Goal: Task Accomplishment & Management: Manage account settings

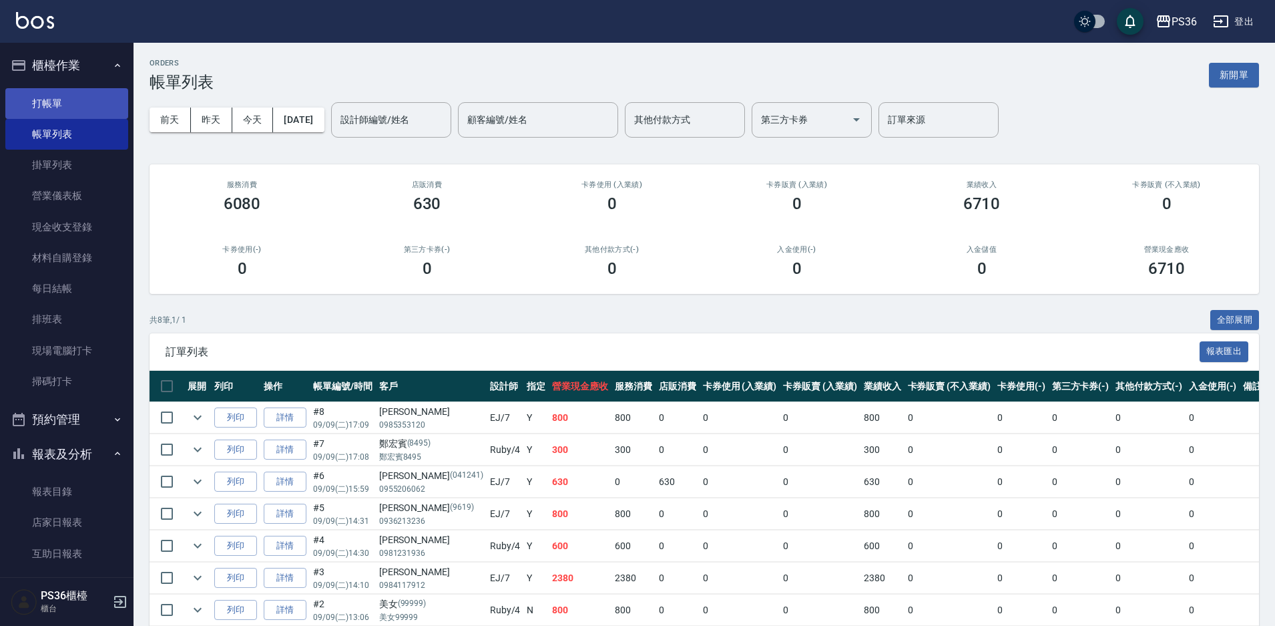
click at [73, 112] on link "打帳單" at bounding box center [66, 103] width 123 height 31
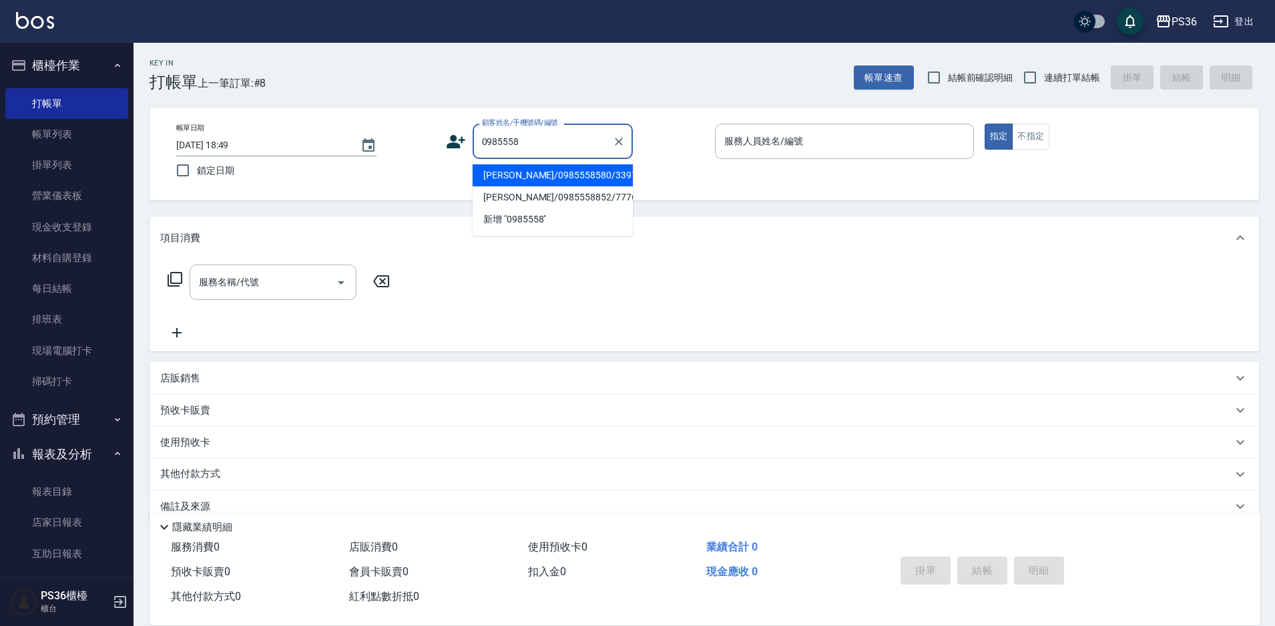
click at [538, 178] on li "[PERSON_NAME]/0985558580/339721" at bounding box center [553, 175] width 160 height 22
type input "[PERSON_NAME]/0985558580/339721"
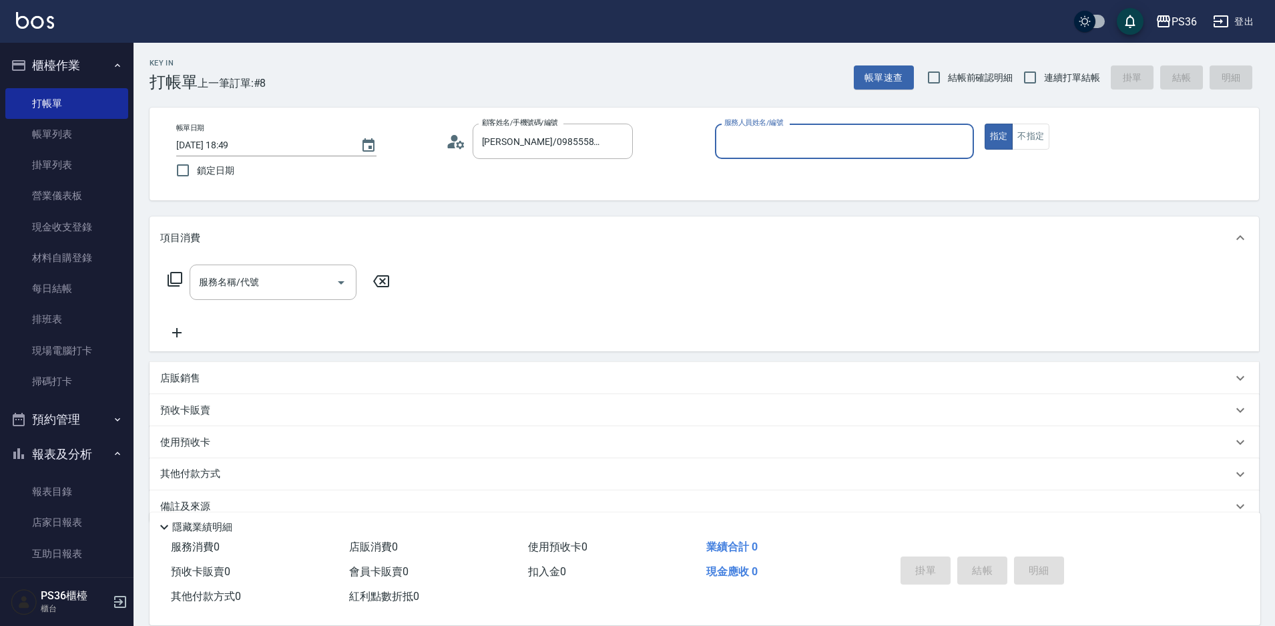
type input "EJ-7"
click at [302, 291] on input "服務名稱/代號" at bounding box center [263, 281] width 135 height 23
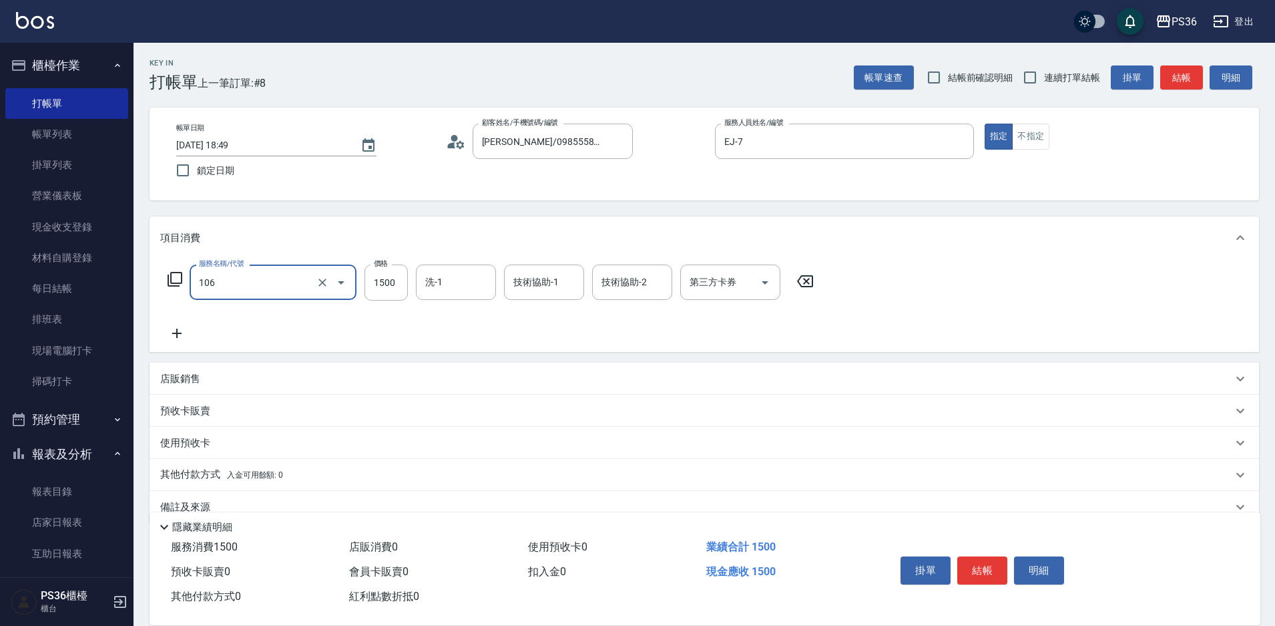
type input "頂級染髮(106)"
type input "2000"
click at [994, 565] on button "結帳" at bounding box center [983, 570] width 50 height 28
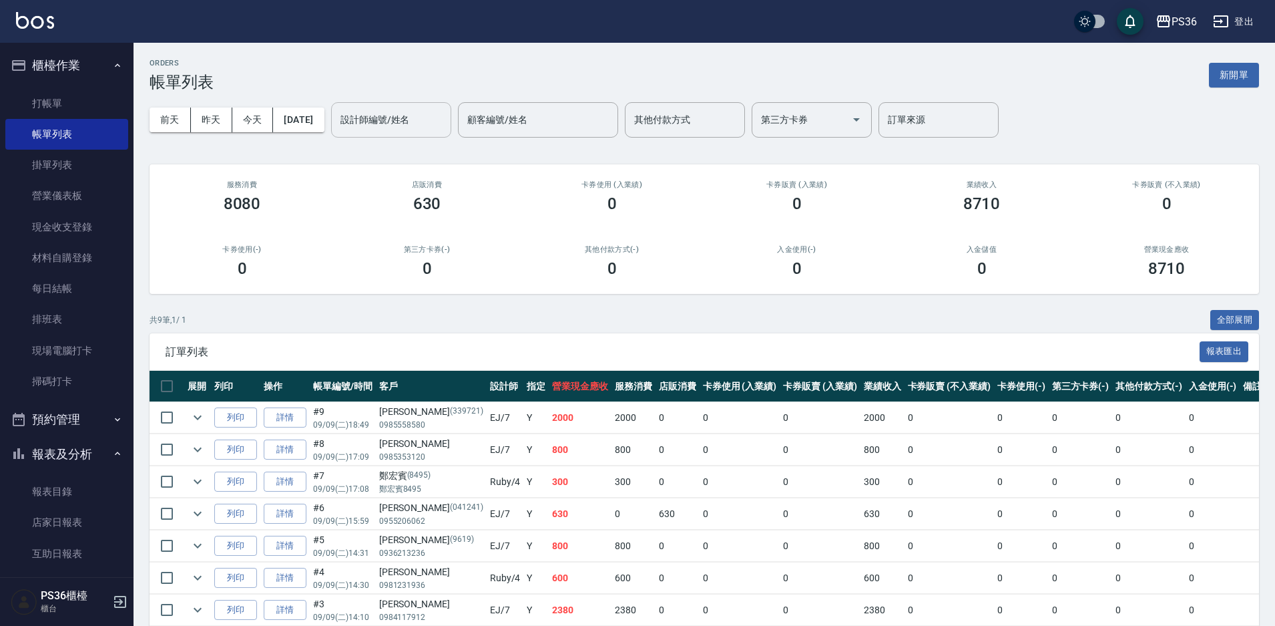
click at [393, 133] on div "設計師編號/姓名" at bounding box center [391, 119] width 120 height 35
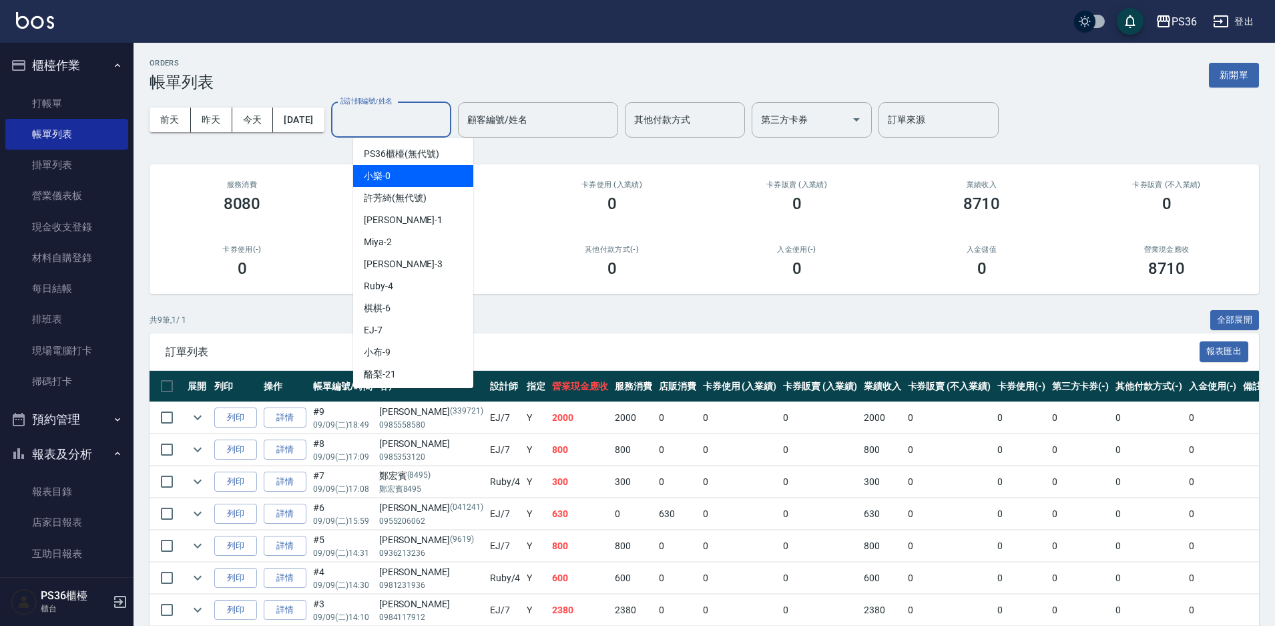
click at [293, 215] on div "服務消費 8080" at bounding box center [242, 196] width 185 height 65
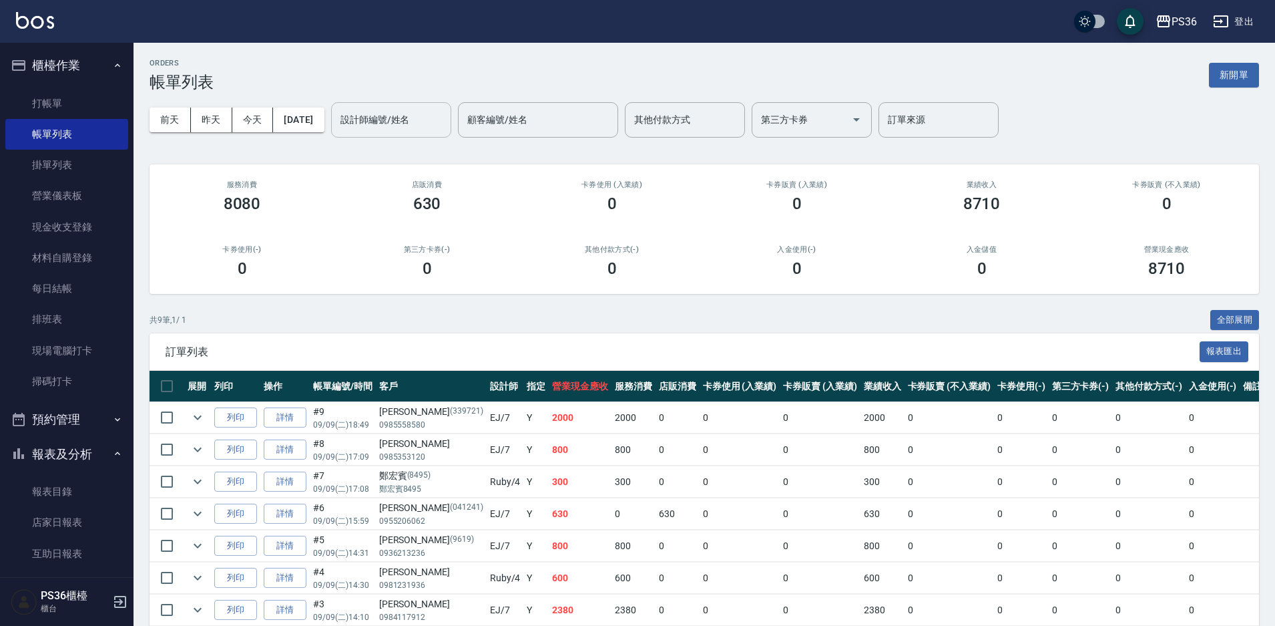
click at [370, 118] on input "設計師編號/姓名" at bounding box center [391, 119] width 108 height 23
type input "EJ-7"
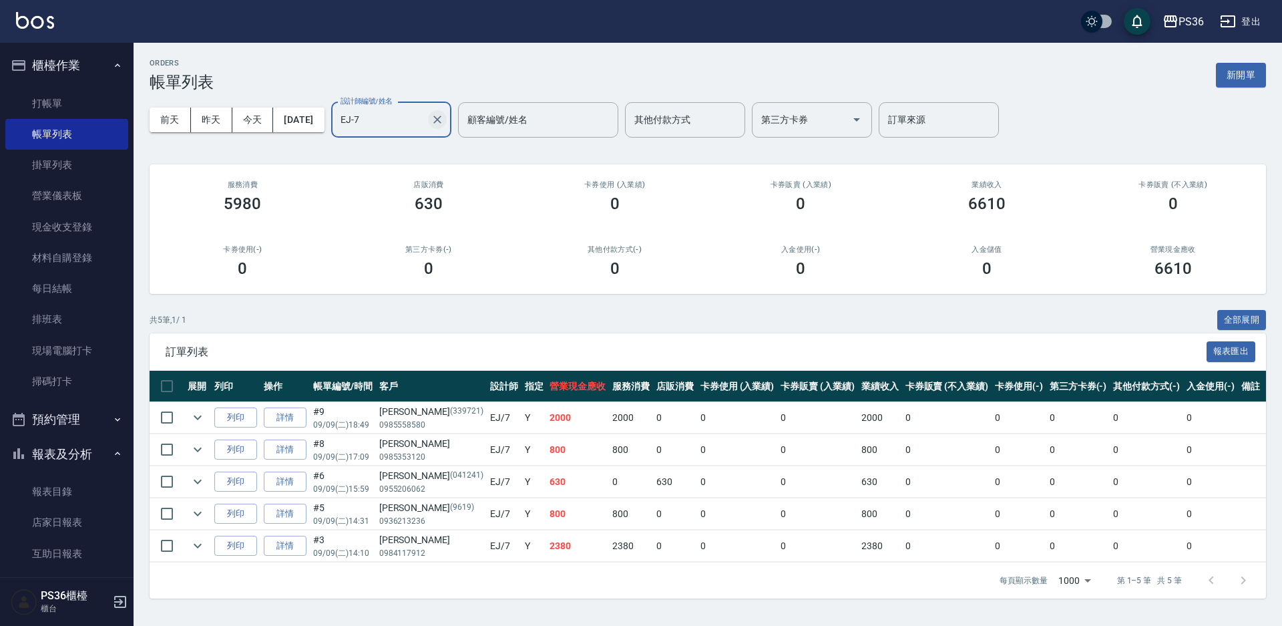
click at [444, 114] on icon "Clear" at bounding box center [437, 119] width 13 height 13
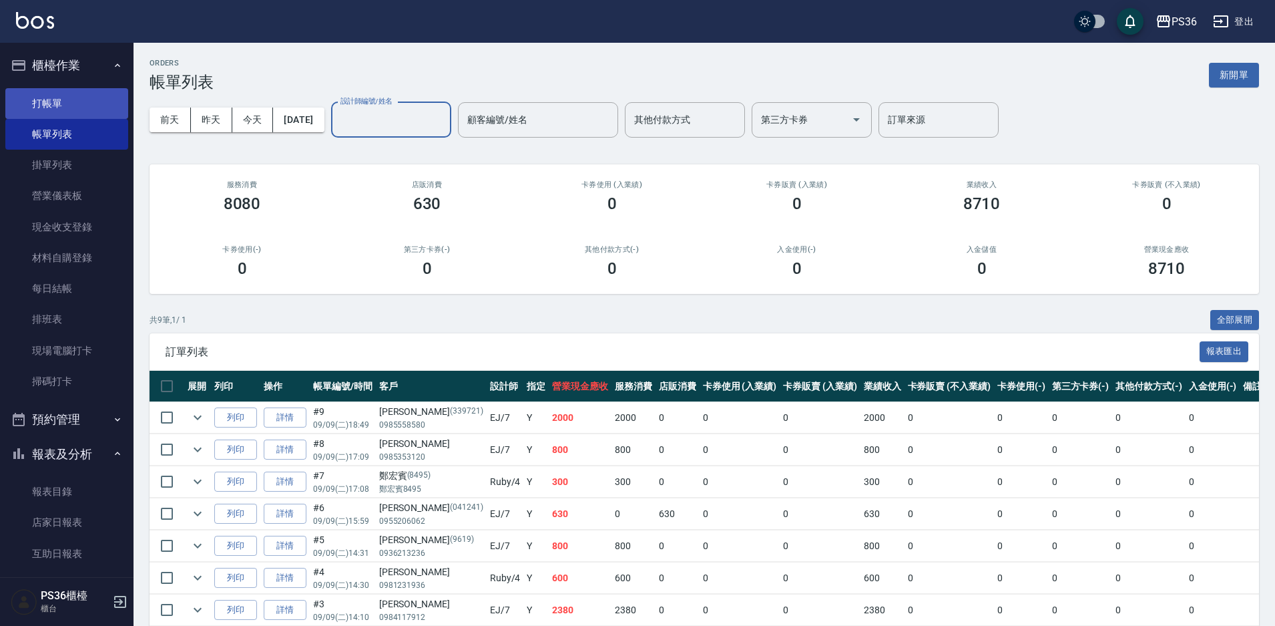
click at [72, 104] on link "打帳單" at bounding box center [66, 103] width 123 height 31
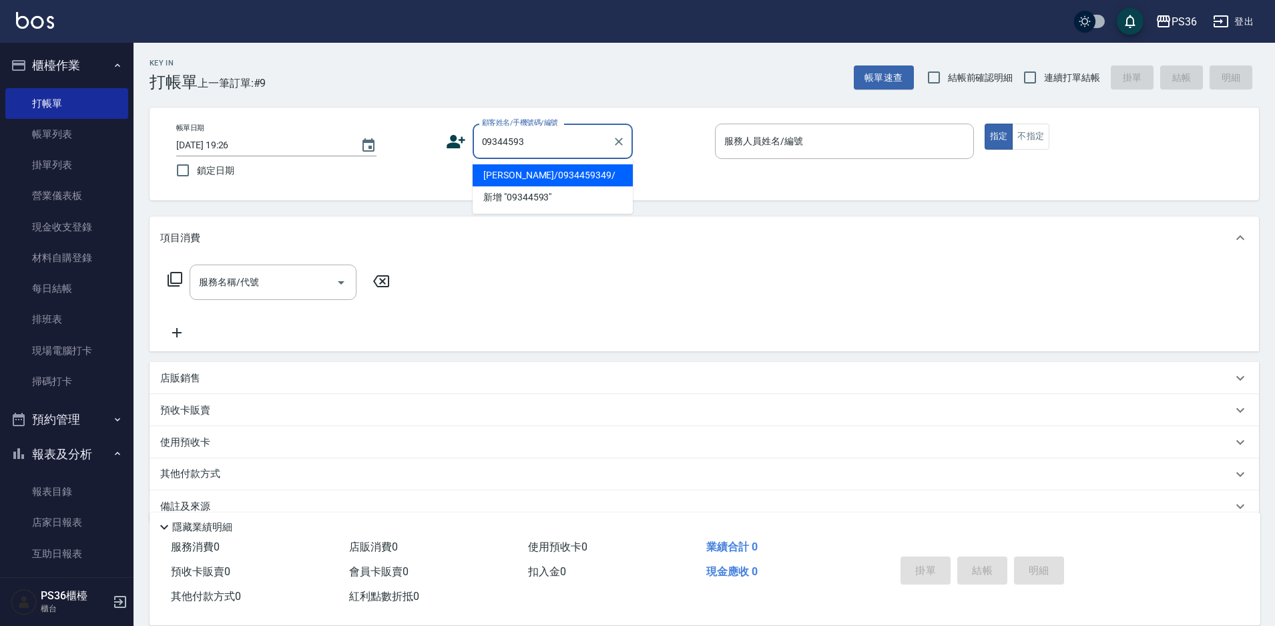
click at [489, 172] on li "[PERSON_NAME]/0934459349/" at bounding box center [553, 175] width 160 height 22
type input "[PERSON_NAME]/0934459349/"
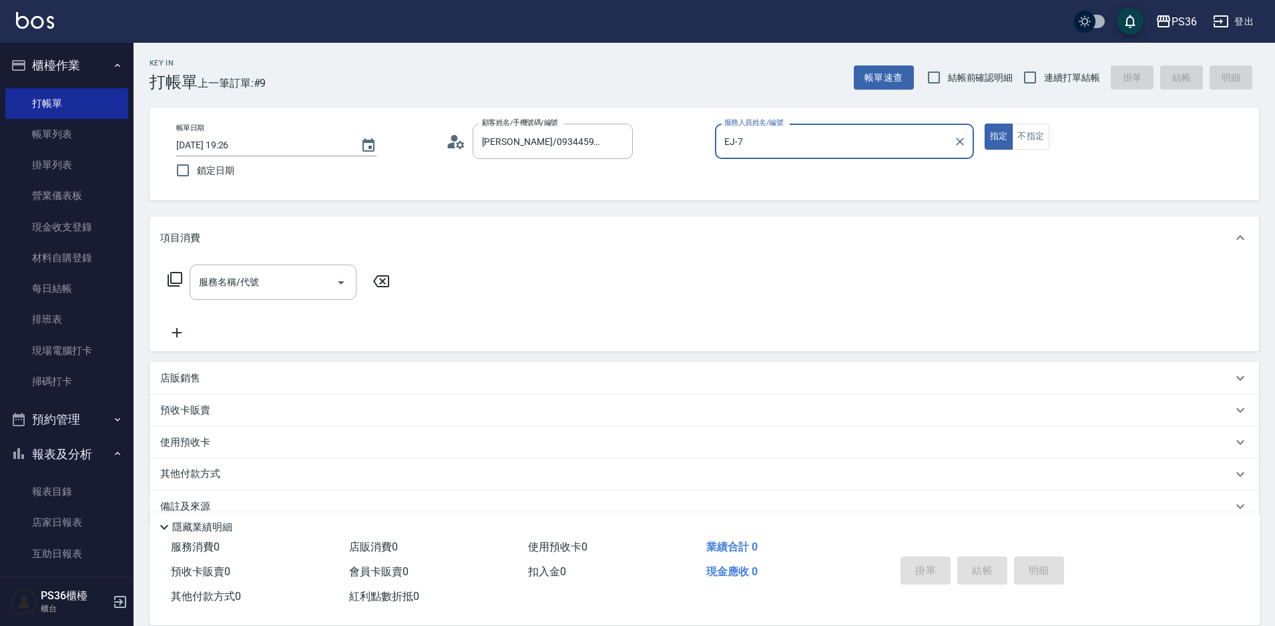
type input "EJ-7"
click at [300, 284] on input "服務名稱/代號" at bounding box center [263, 281] width 135 height 23
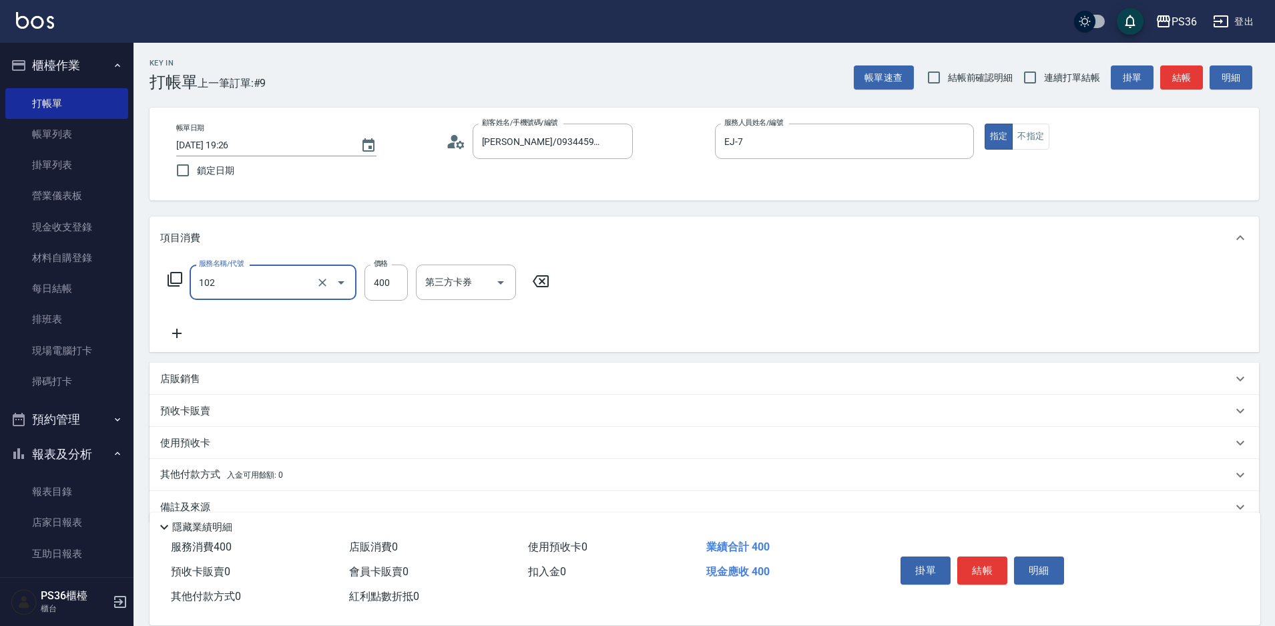
type input "精油洗髮(102)"
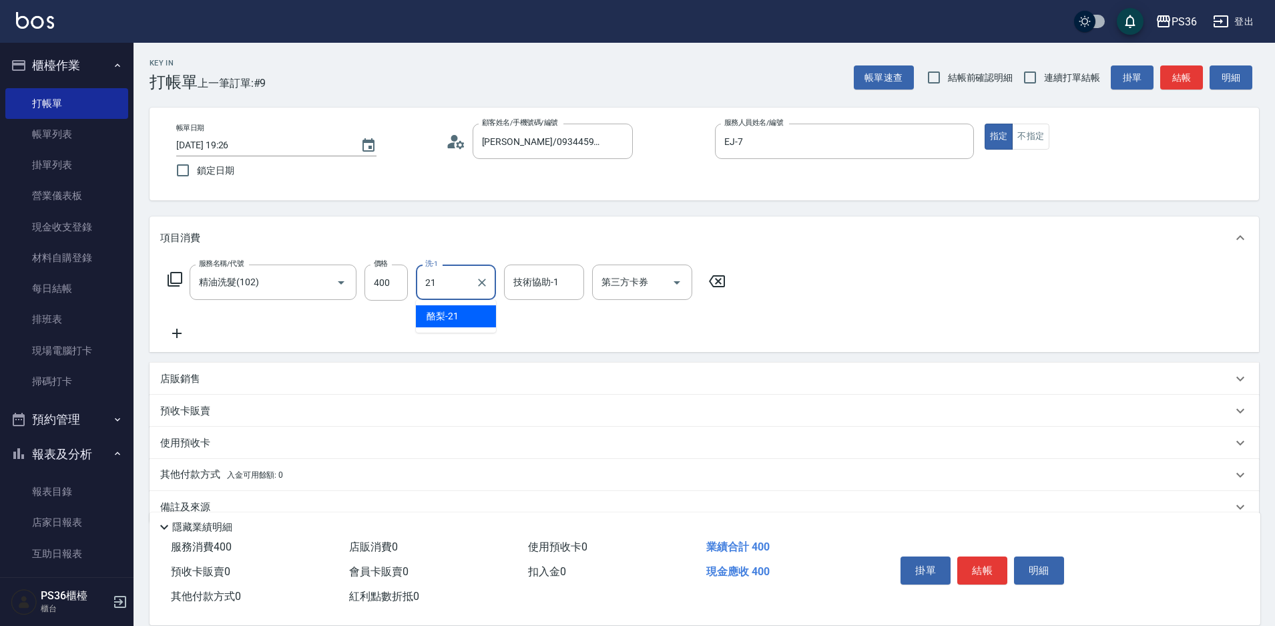
type input "酪梨-21"
click at [986, 562] on button "結帳" at bounding box center [983, 570] width 50 height 28
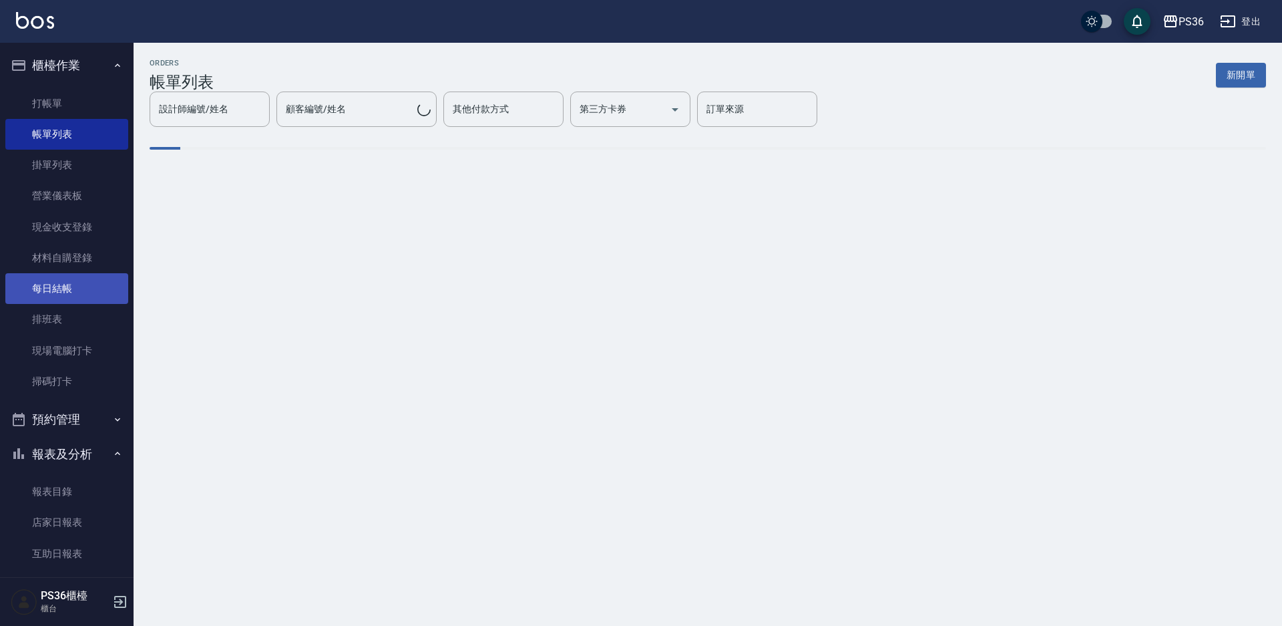
click at [56, 293] on link "每日結帳" at bounding box center [66, 288] width 123 height 31
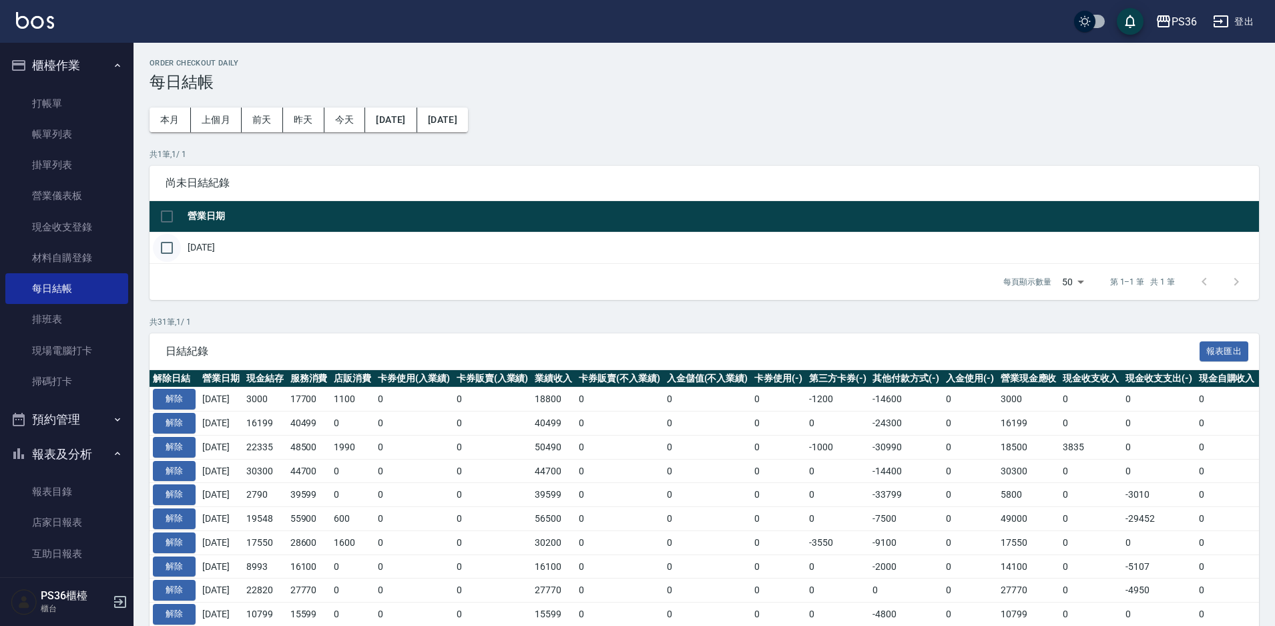
click at [163, 244] on input "checkbox" at bounding box center [167, 248] width 28 height 28
checkbox input "true"
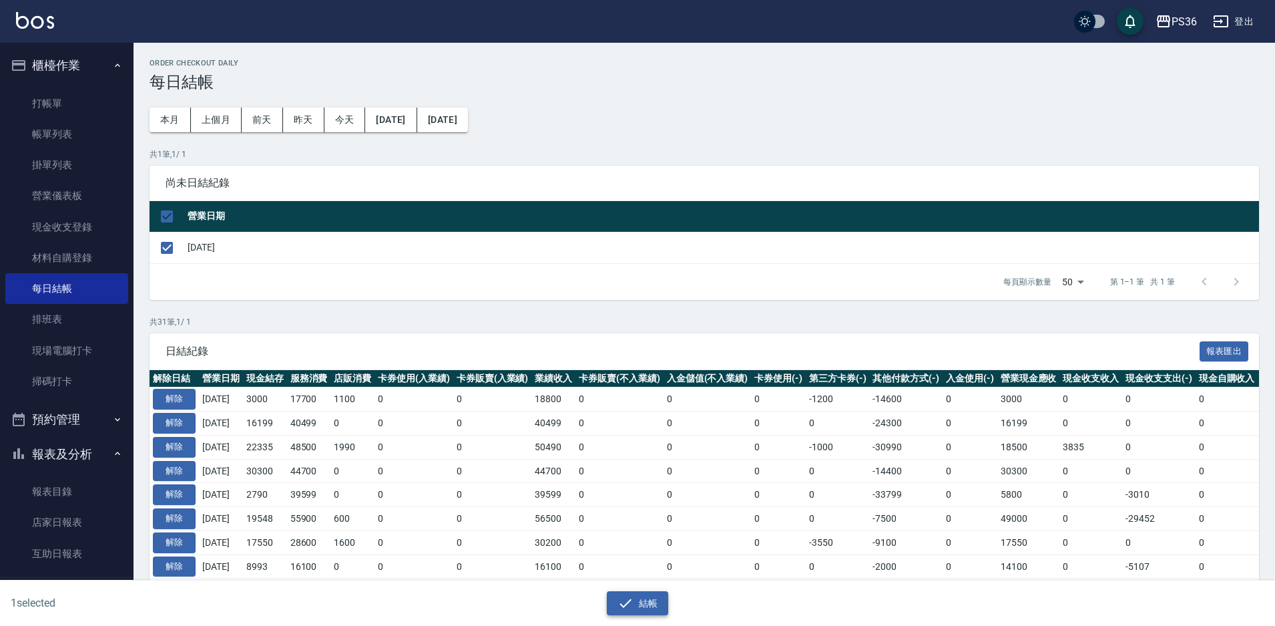
click at [638, 598] on button "結帳" at bounding box center [638, 603] width 62 height 25
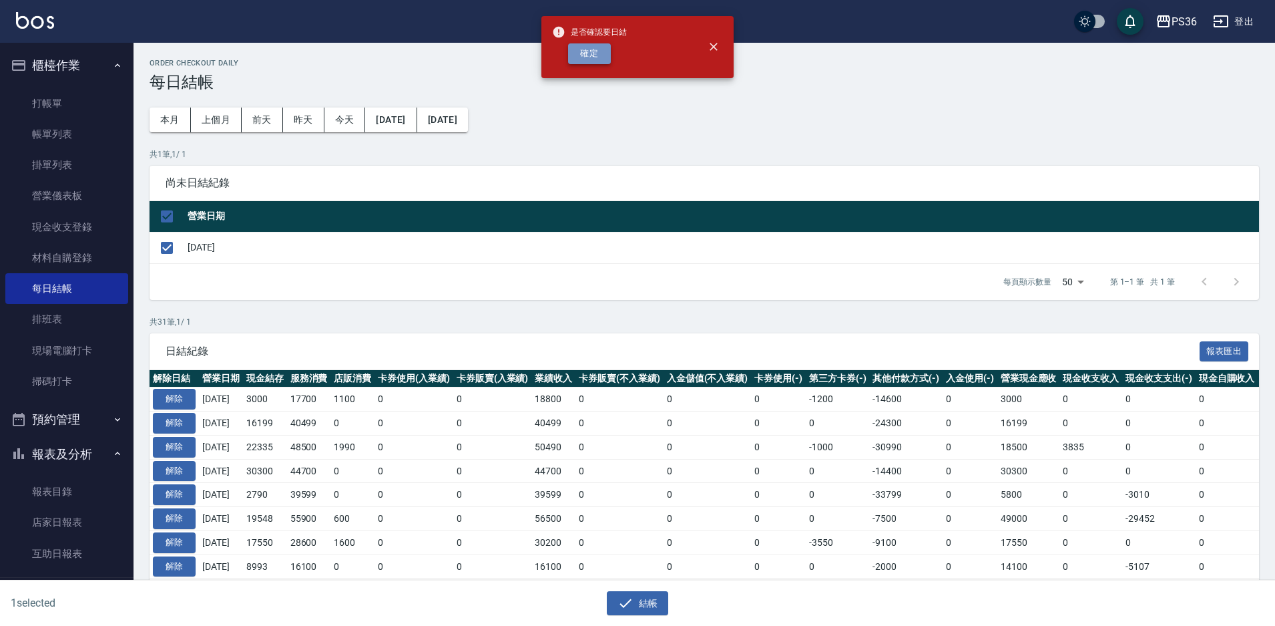
click at [572, 51] on button "確定" at bounding box center [589, 53] width 43 height 21
checkbox input "false"
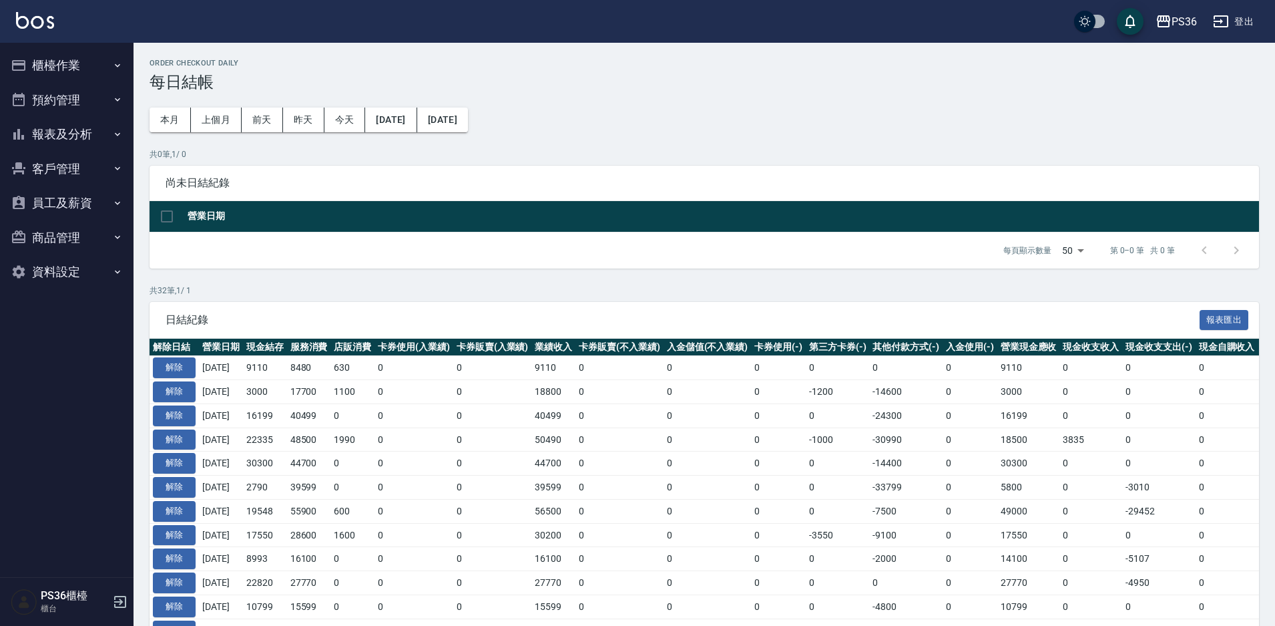
click at [59, 142] on button "報表及分析" at bounding box center [66, 134] width 123 height 35
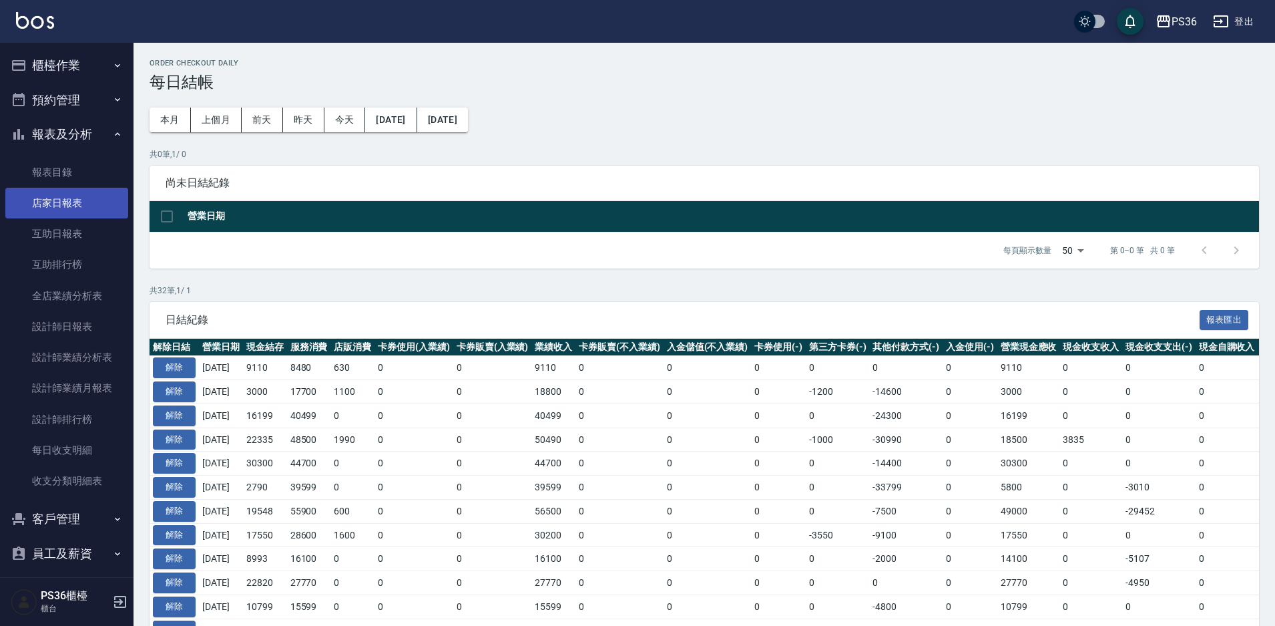
click at [58, 200] on link "店家日報表" at bounding box center [66, 203] width 123 height 31
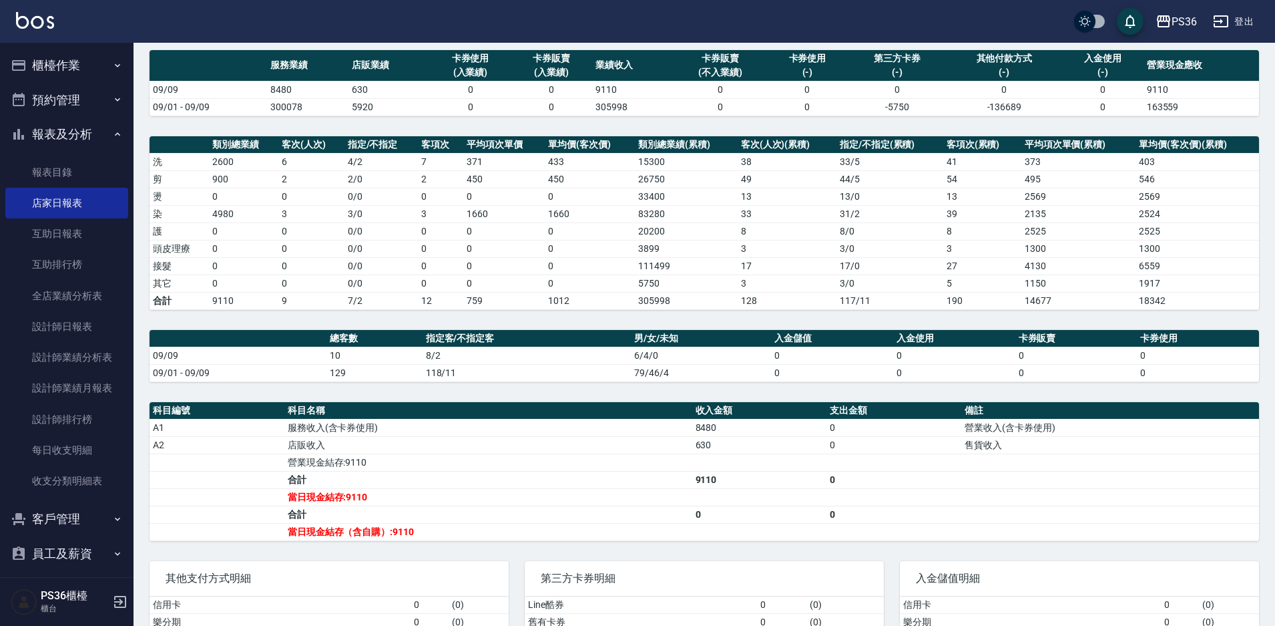
scroll to position [205, 0]
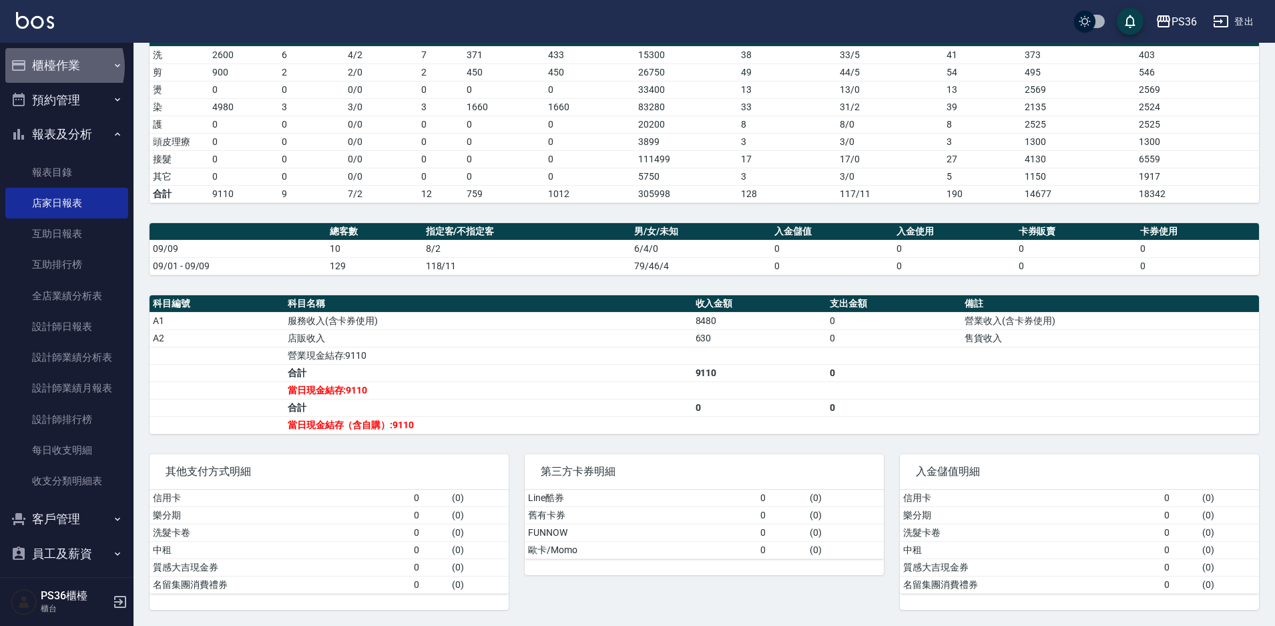
click at [53, 67] on button "櫃檯作業" at bounding box center [66, 65] width 123 height 35
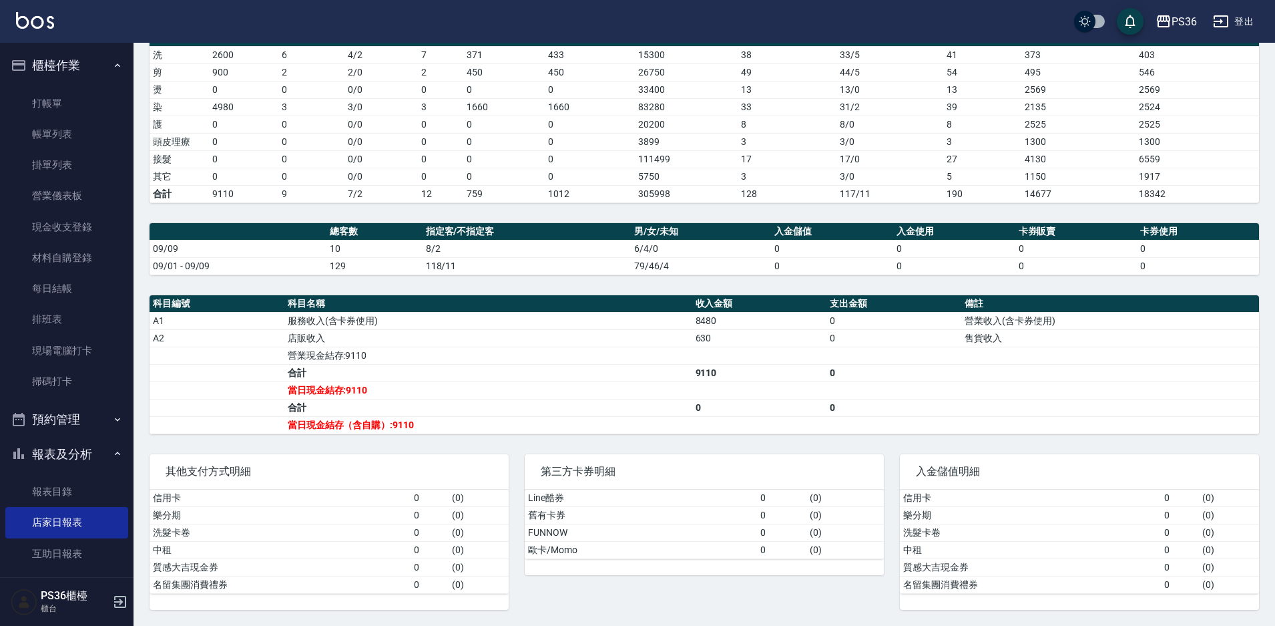
click at [102, 69] on button "櫃檯作業" at bounding box center [66, 65] width 123 height 35
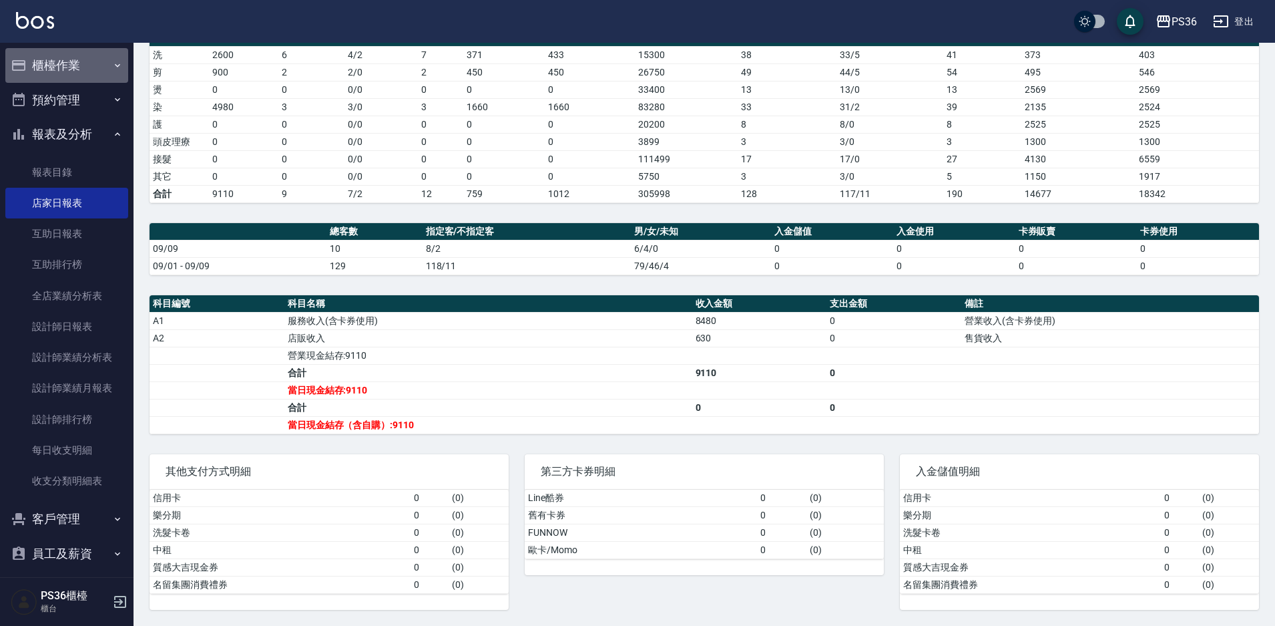
click at [102, 68] on button "櫃檯作業" at bounding box center [66, 65] width 123 height 35
